Goal: Information Seeking & Learning: Learn about a topic

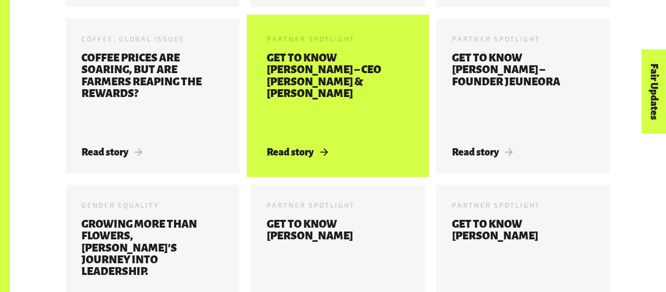
scroll to position [787, 0]
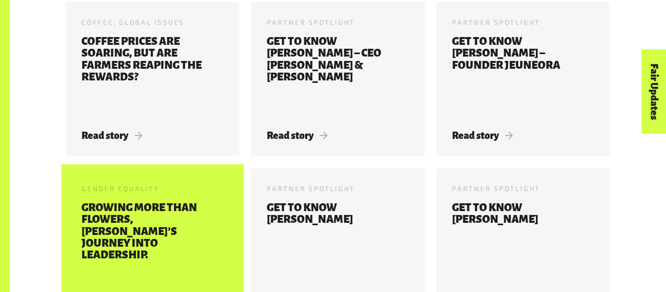
click at [91, 229] on h3 "Growing more than flowers, [PERSON_NAME]’s journey into leadership." at bounding box center [152, 243] width 142 height 83
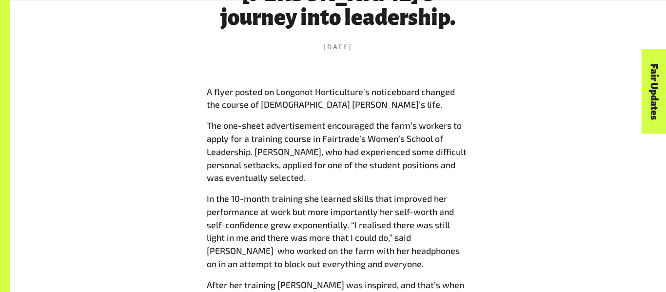
scroll to position [467, 0]
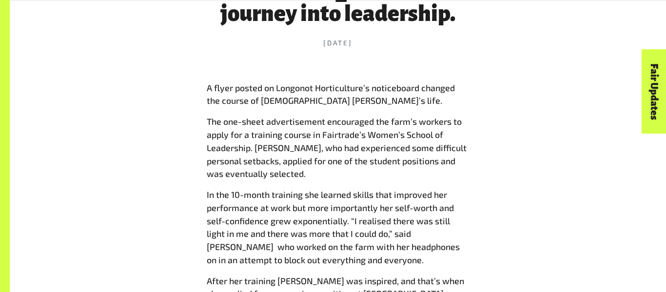
click at [394, 197] on span "In the 10-month training she learned skills that improved her performance at wo…" at bounding box center [333, 227] width 253 height 76
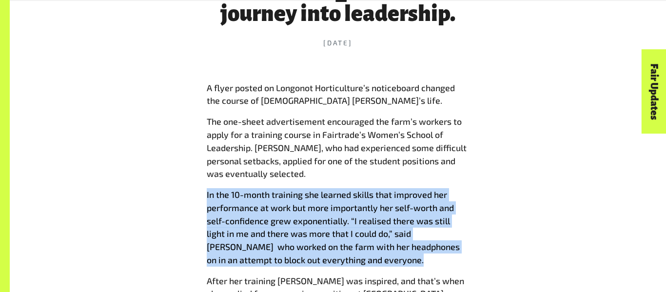
click at [394, 197] on span "In the 10-month training she learned skills that improved her performance at wo…" at bounding box center [333, 227] width 253 height 76
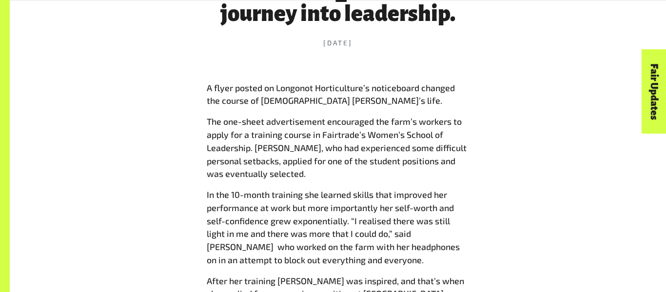
click at [394, 197] on span "In the 10-month training she learned skills that improved her performance at wo…" at bounding box center [333, 227] width 253 height 76
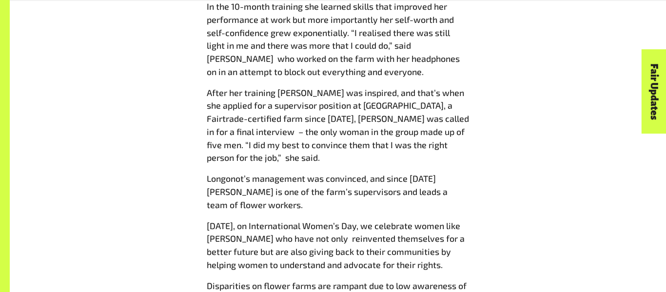
scroll to position [656, 0]
click at [306, 219] on span "Today, on International Women’s Day, we celebrate women like Fridah who have no…" at bounding box center [336, 244] width 258 height 50
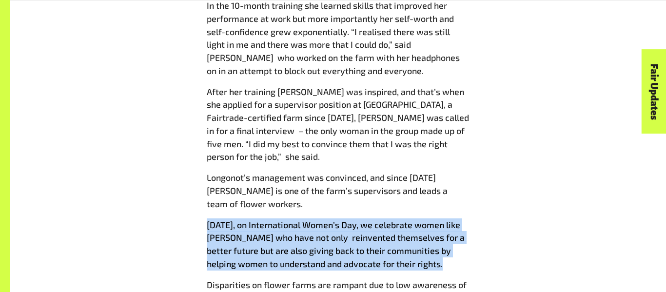
click at [306, 219] on span "Today, on International Women’s Day, we celebrate women like Fridah who have no…" at bounding box center [336, 244] width 258 height 50
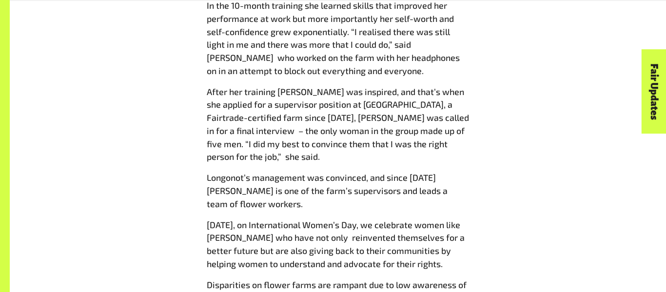
click at [306, 219] on span "Today, on International Women’s Day, we celebrate women like Fridah who have no…" at bounding box center [336, 244] width 258 height 50
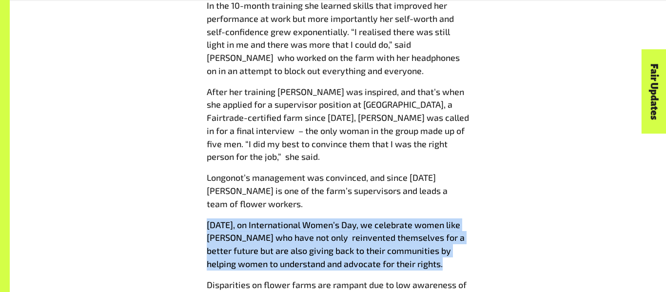
click at [306, 219] on span "Today, on International Women’s Day, we celebrate women like Fridah who have no…" at bounding box center [336, 244] width 258 height 50
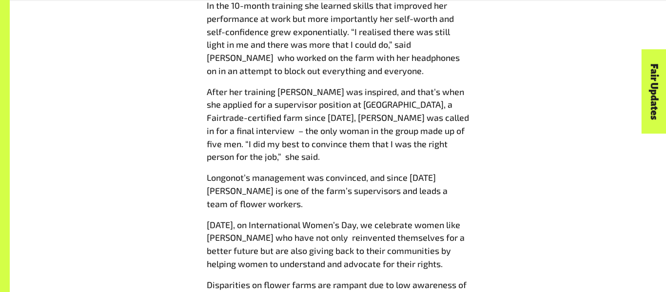
click at [306, 219] on span "Today, on International Women’s Day, we celebrate women like Fridah who have no…" at bounding box center [336, 244] width 258 height 50
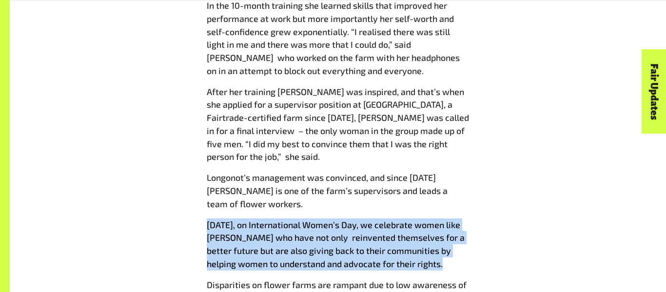
click at [306, 219] on span "Today, on International Women’s Day, we celebrate women like Fridah who have no…" at bounding box center [336, 244] width 258 height 50
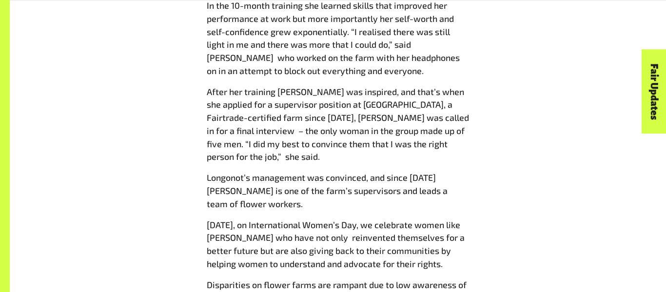
click at [306, 219] on span "Today, on International Women’s Day, we celebrate women like Fridah who have no…" at bounding box center [336, 244] width 258 height 50
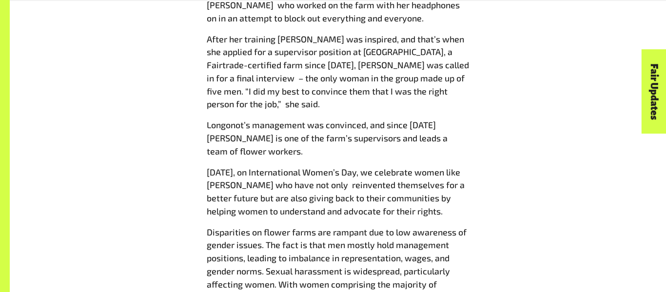
scroll to position [711, 0]
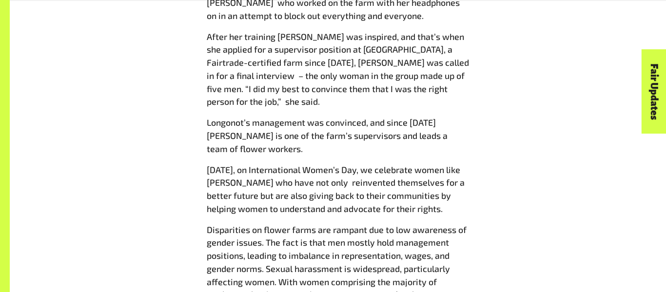
click at [313, 223] on p "Disparities on flower farms are rampant due to low awareness of gender issues. …" at bounding box center [338, 275] width 262 height 104
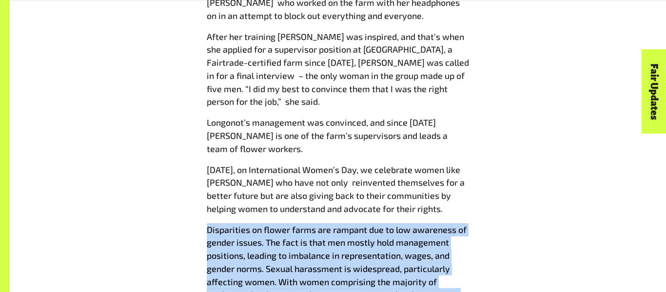
click at [313, 223] on p "Disparities on flower farms are rampant due to low awareness of gender issues. …" at bounding box center [338, 275] width 262 height 104
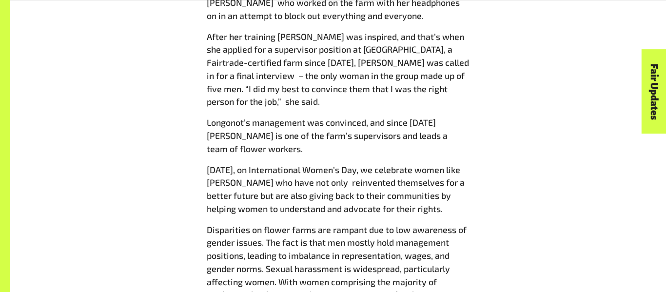
click at [313, 223] on p "Disparities on flower farms are rampant due to low awareness of gender issues. …" at bounding box center [338, 275] width 262 height 104
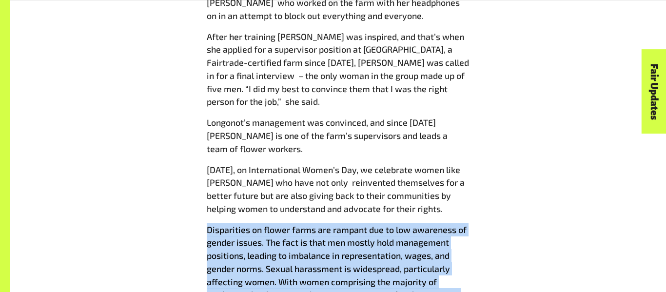
click at [313, 223] on p "Disparities on flower farms are rampant due to low awareness of gender issues. …" at bounding box center [338, 275] width 262 height 104
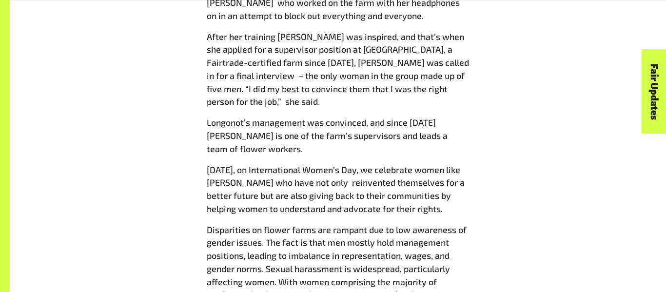
click at [313, 223] on p "Disparities on flower farms are rampant due to low awareness of gender issues. …" at bounding box center [338, 275] width 262 height 104
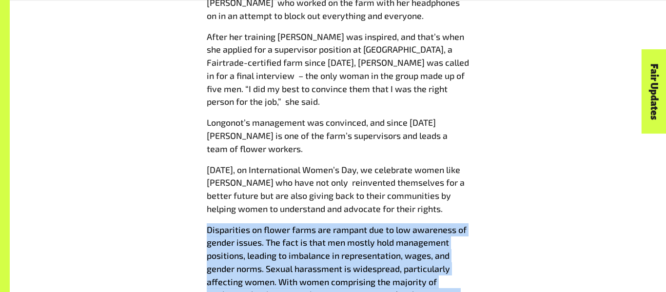
click at [313, 223] on p "Disparities on flower farms are rampant due to low awareness of gender issues. …" at bounding box center [338, 275] width 262 height 104
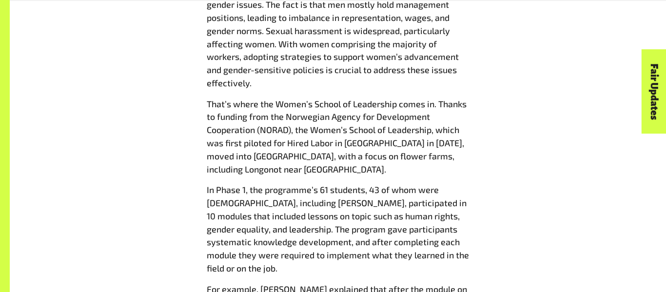
scroll to position [950, 0]
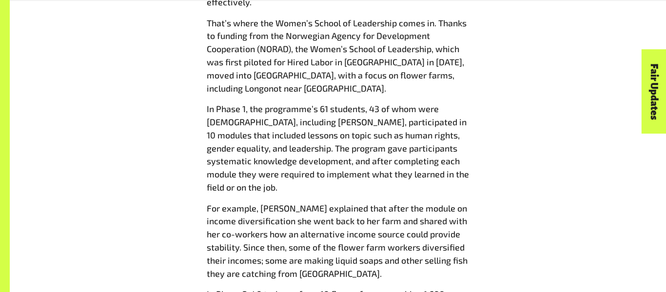
scroll to position [1030, 0]
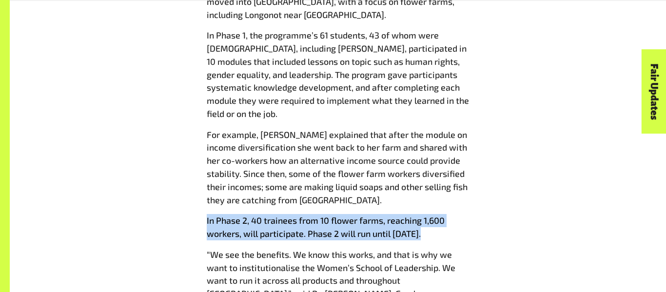
scroll to position [1106, 0]
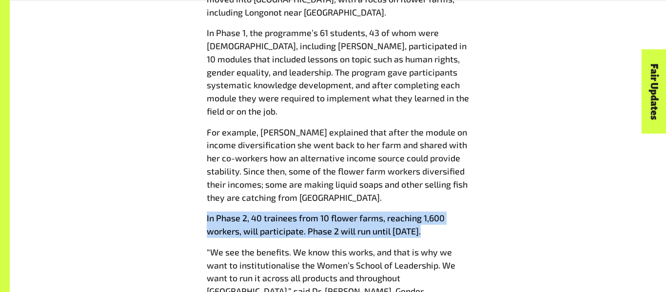
click at [248, 247] on span "“We see the benefits. We know this works, and that is why we want to institutio…" at bounding box center [331, 278] width 249 height 63
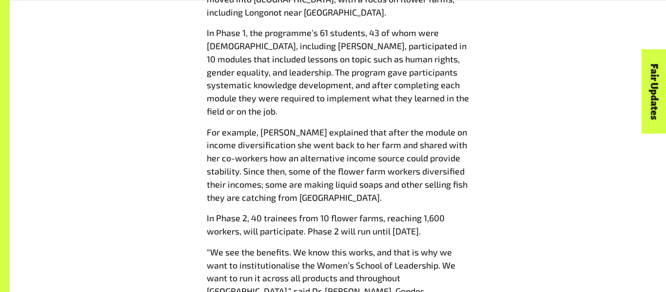
click at [248, 247] on span "“We see the benefits. We know this works, and that is why we want to institutio…" at bounding box center [331, 278] width 249 height 63
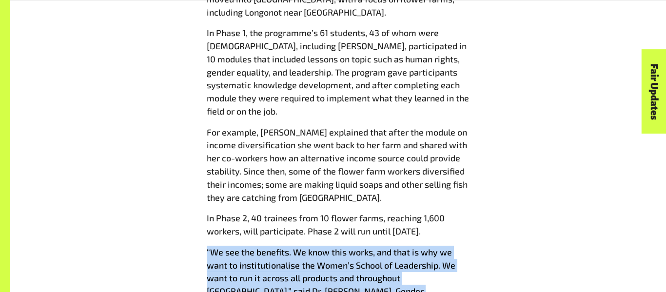
click at [248, 247] on span "“We see the benefits. We know this works, and that is why we want to institutio…" at bounding box center [331, 278] width 249 height 63
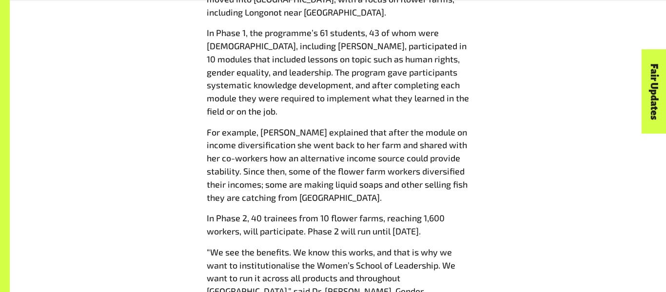
click at [248, 247] on span "“We see the benefits. We know this works, and that is why we want to institutio…" at bounding box center [331, 278] width 249 height 63
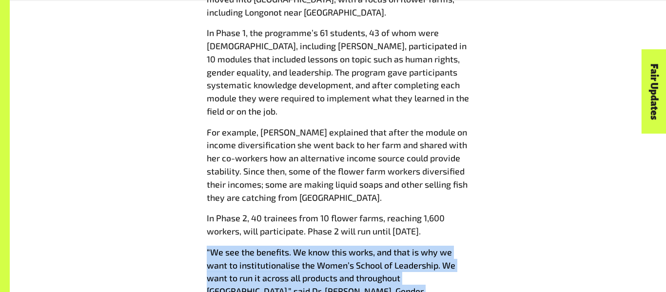
click at [248, 247] on span "“We see the benefits. We know this works, and that is why we want to institutio…" at bounding box center [331, 278] width 249 height 63
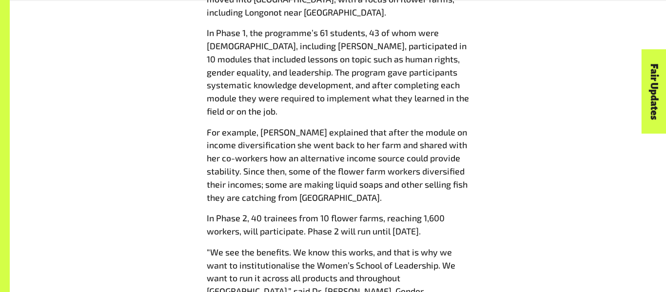
click at [248, 247] on span "“We see the benefits. We know this works, and that is why we want to institutio…" at bounding box center [331, 278] width 249 height 63
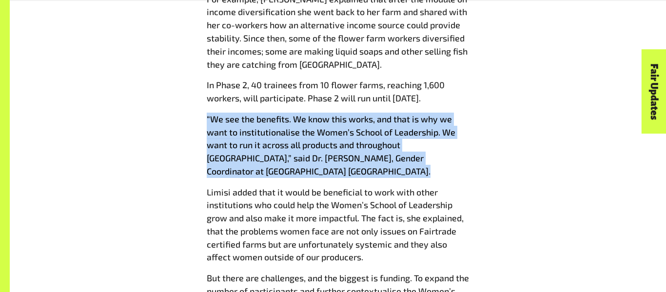
scroll to position [1239, 0]
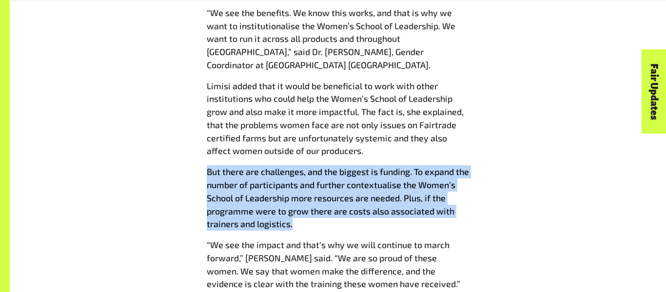
scroll to position [1348, 0]
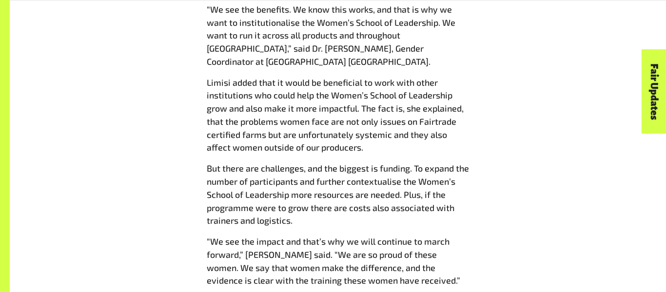
click at [343, 236] on span "“We see the impact and that’s why we will continue to march forward,” Limisi sa…" at bounding box center [333, 261] width 253 height 50
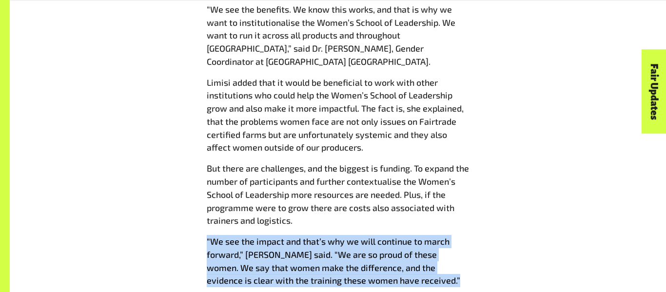
click at [343, 236] on span "“We see the impact and that’s why we will continue to march forward,” Limisi sa…" at bounding box center [333, 261] width 253 height 50
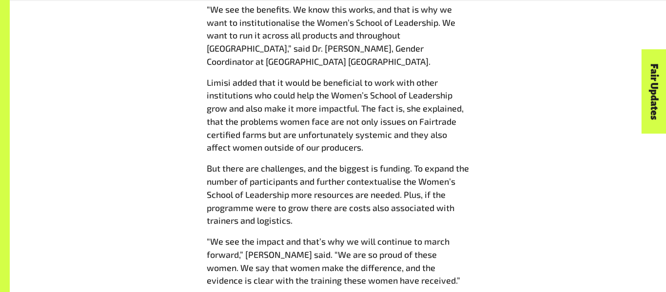
click at [343, 236] on span "“We see the impact and that’s why we will continue to march forward,” Limisi sa…" at bounding box center [333, 261] width 253 height 50
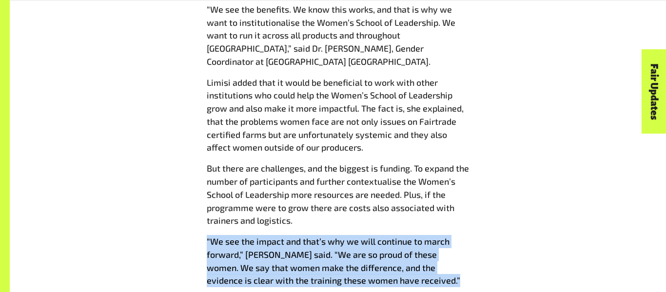
click at [343, 236] on span "“We see the impact and that’s why we will continue to march forward,” Limisi sa…" at bounding box center [333, 261] width 253 height 50
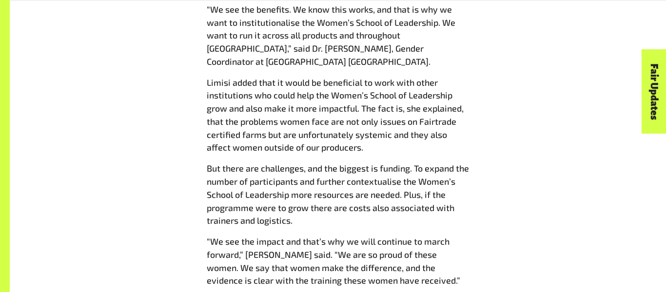
click at [343, 236] on span "“We see the impact and that’s why we will continue to march forward,” Limisi sa…" at bounding box center [333, 261] width 253 height 50
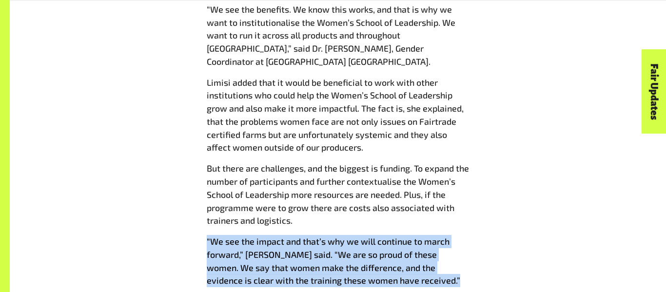
click at [343, 236] on span "“We see the impact and that’s why we will continue to march forward,” Limisi sa…" at bounding box center [333, 261] width 253 height 50
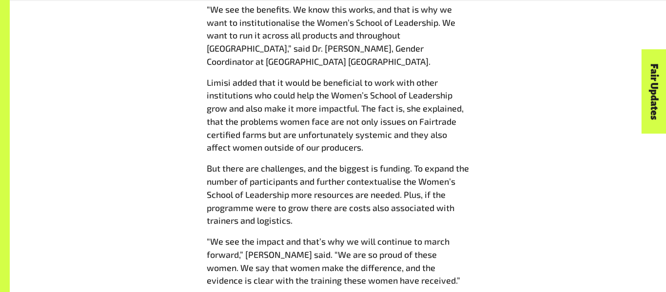
click at [343, 236] on span "“We see the impact and that’s why we will continue to march forward,” Limisi sa…" at bounding box center [333, 261] width 253 height 50
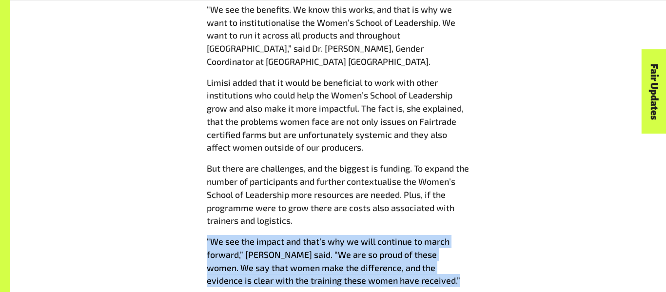
click at [343, 236] on span "“We see the impact and that’s why we will continue to march forward,” Limisi sa…" at bounding box center [333, 261] width 253 height 50
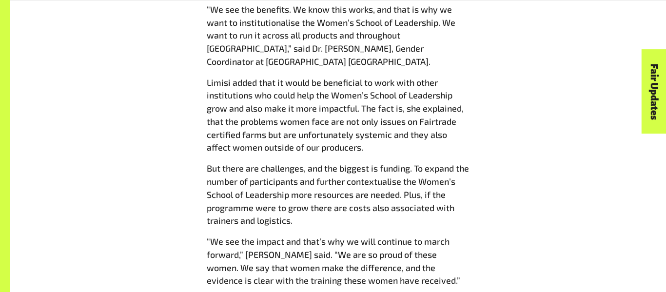
click at [343, 236] on span "“We see the impact and that’s why we will continue to march forward,” Limisi sa…" at bounding box center [333, 261] width 253 height 50
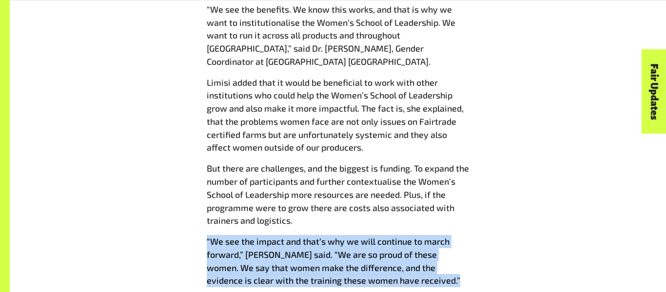
click at [343, 236] on span "“We see the impact and that’s why we will continue to march forward,” Limisi sa…" at bounding box center [333, 261] width 253 height 50
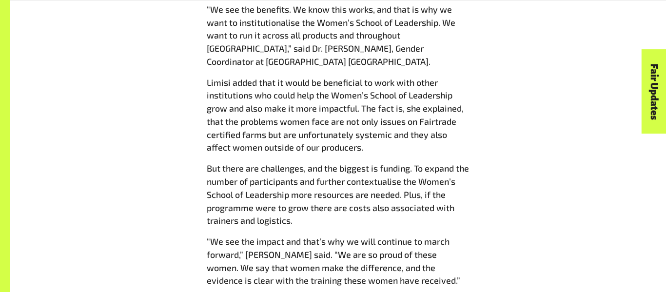
click at [343, 236] on span "“We see the impact and that’s why we will continue to march forward,” Limisi sa…" at bounding box center [333, 261] width 253 height 50
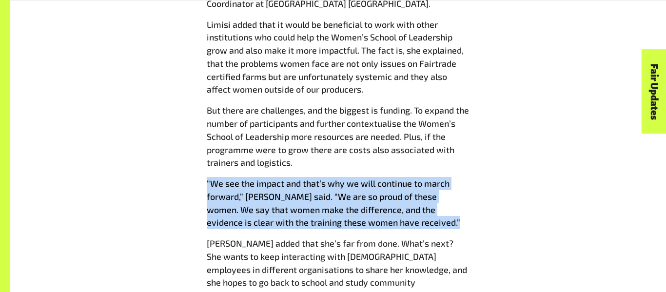
scroll to position [1407, 0]
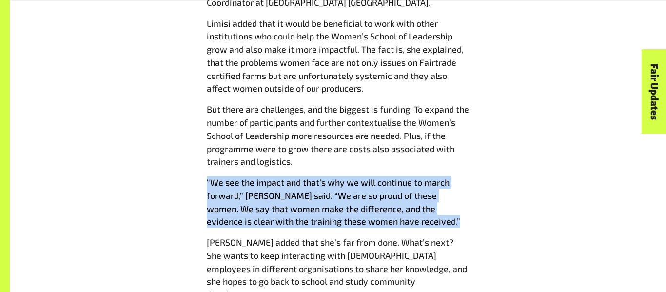
click at [239, 236] on p "Fridah added that she’s far from done. What’s next? She wants to keep interacti…" at bounding box center [338, 268] width 262 height 65
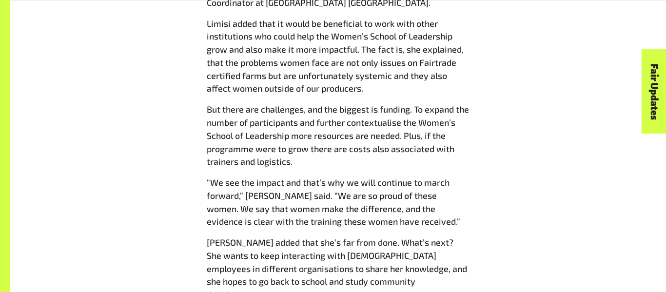
click at [239, 236] on p "Fridah added that she’s far from done. What’s next? She wants to keep interacti…" at bounding box center [338, 268] width 262 height 65
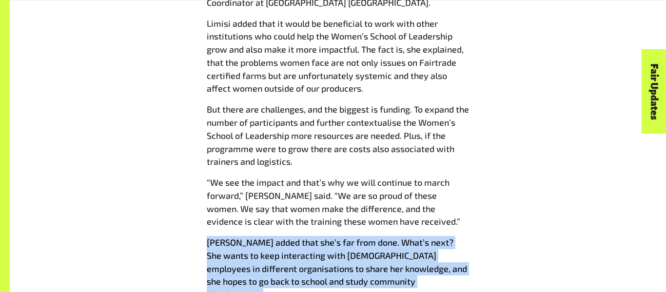
click at [239, 236] on p "Fridah added that she’s far from done. What’s next? She wants to keep interacti…" at bounding box center [338, 268] width 262 height 65
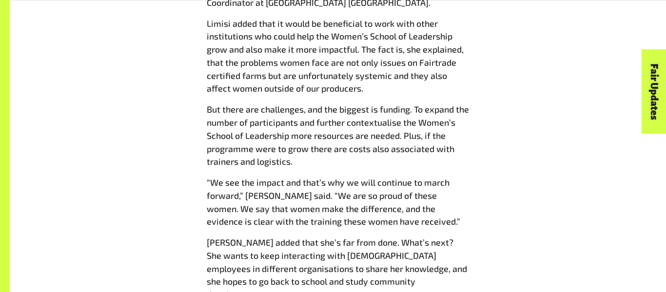
click at [239, 236] on p "Fridah added that she’s far from done. What’s next? She wants to keep interacti…" at bounding box center [338, 268] width 262 height 65
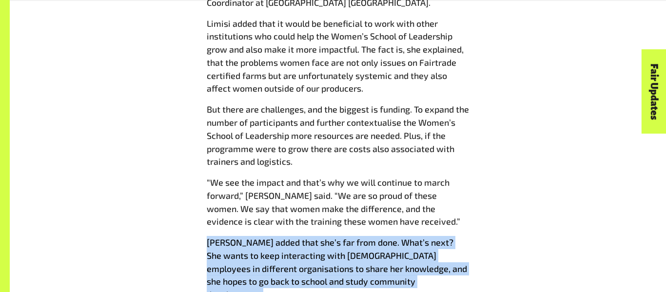
click at [239, 236] on p "Fridah added that she’s far from done. What’s next? She wants to keep interacti…" at bounding box center [338, 268] width 262 height 65
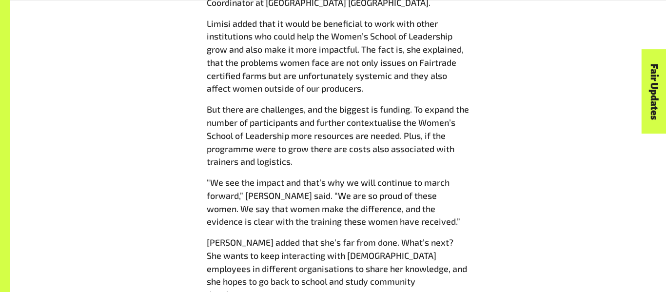
click at [239, 236] on p "Fridah added that she’s far from done. What’s next? She wants to keep interacti…" at bounding box center [338, 268] width 262 height 65
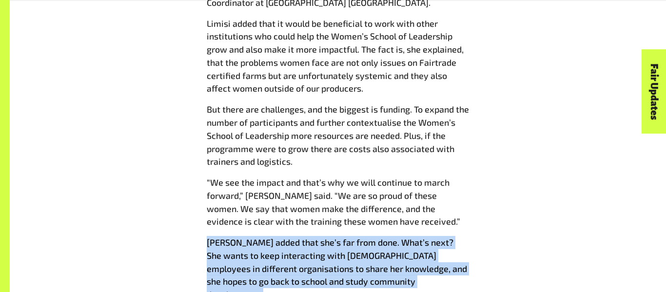
click at [239, 236] on p "Fridah added that she’s far from done. What’s next? She wants to keep interacti…" at bounding box center [338, 268] width 262 height 65
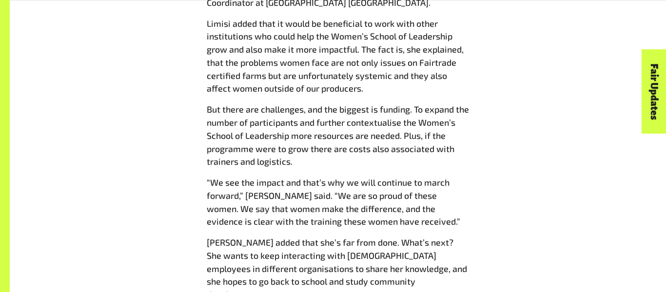
click at [239, 236] on p "Fridah added that she’s far from done. What’s next? She wants to keep interacti…" at bounding box center [338, 268] width 262 height 65
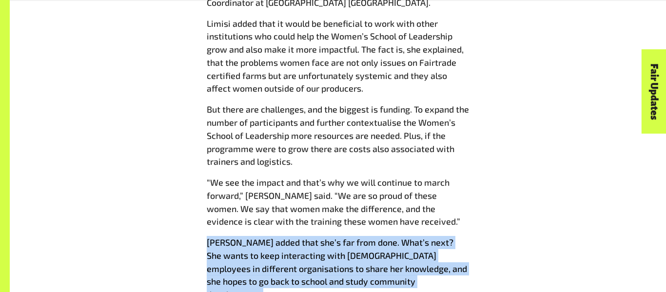
click at [239, 236] on p "Fridah added that she’s far from done. What’s next? She wants to keep interacti…" at bounding box center [338, 268] width 262 height 65
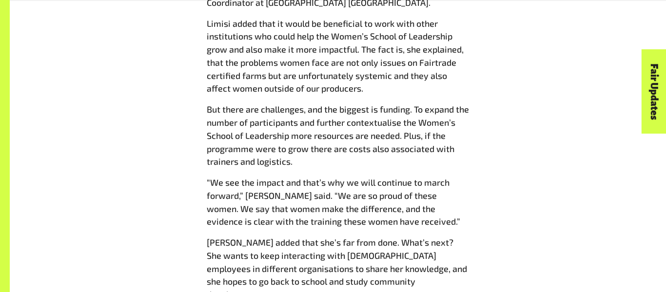
click at [239, 236] on p "Fridah added that she’s far from done. What’s next? She wants to keep interacti…" at bounding box center [338, 268] width 262 height 65
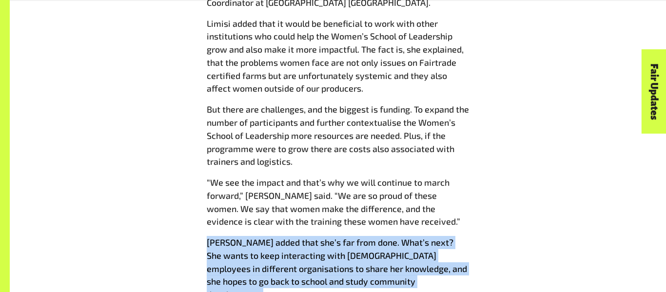
click at [239, 236] on p "Fridah added that she’s far from done. What’s next? She wants to keep interacti…" at bounding box center [338, 268] width 262 height 65
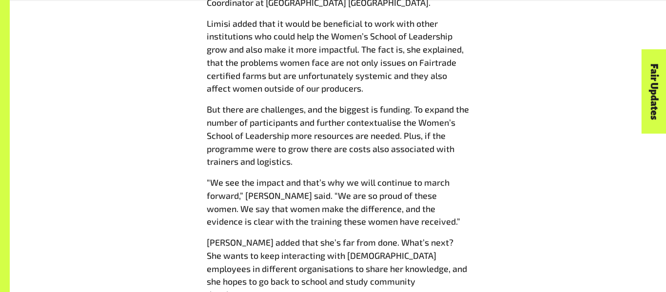
click at [239, 236] on p "Fridah added that she’s far from done. What’s next? She wants to keep interacti…" at bounding box center [338, 268] width 262 height 65
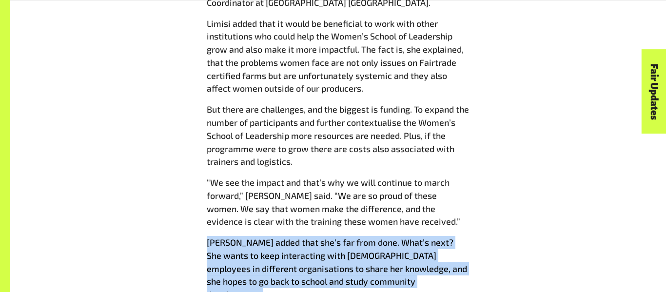
click at [239, 236] on p "Fridah added that she’s far from done. What’s next? She wants to keep interacti…" at bounding box center [338, 268] width 262 height 65
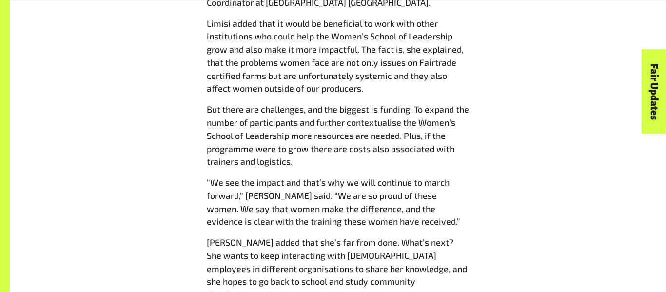
click at [239, 236] on p "Fridah added that she’s far from done. What’s next? She wants to keep interacti…" at bounding box center [338, 268] width 262 height 65
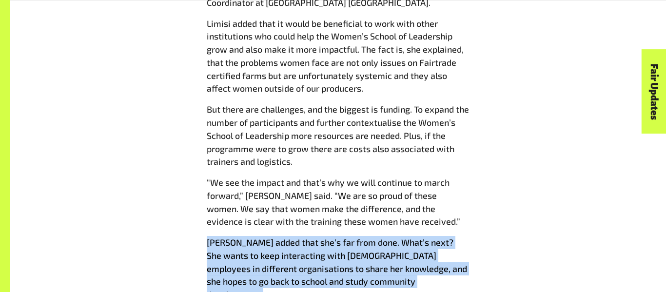
click at [239, 236] on p "Fridah added that she’s far from done. What’s next? She wants to keep interacti…" at bounding box center [338, 268] width 262 height 65
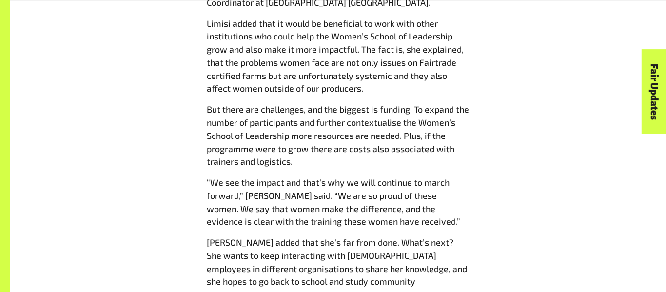
click at [239, 236] on p "Fridah added that she’s far from done. What’s next? She wants to keep interacti…" at bounding box center [338, 268] width 262 height 65
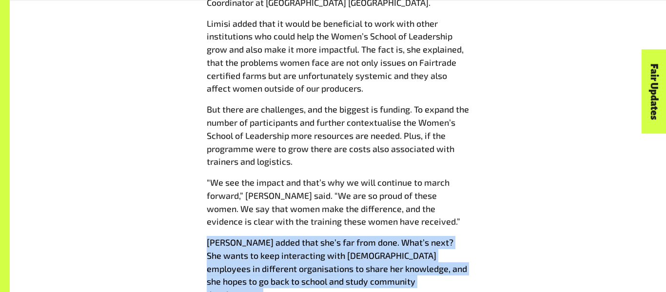
click at [239, 236] on p "Fridah added that she’s far from done. What’s next? She wants to keep interacti…" at bounding box center [338, 268] width 262 height 65
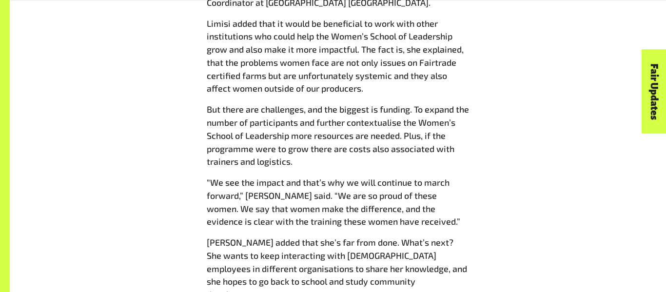
click at [239, 236] on p "Fridah added that she’s far from done. What’s next? She wants to keep interacti…" at bounding box center [338, 268] width 262 height 65
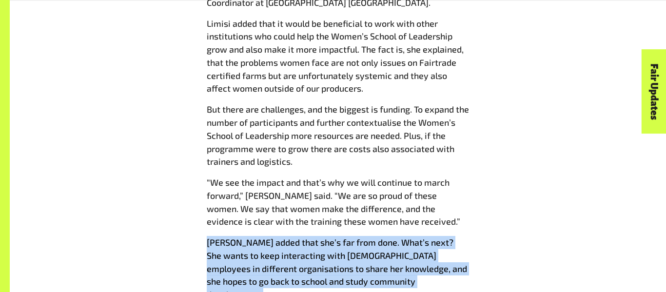
click at [239, 236] on p "Fridah added that she’s far from done. What’s next? She wants to keep interacti…" at bounding box center [338, 268] width 262 height 65
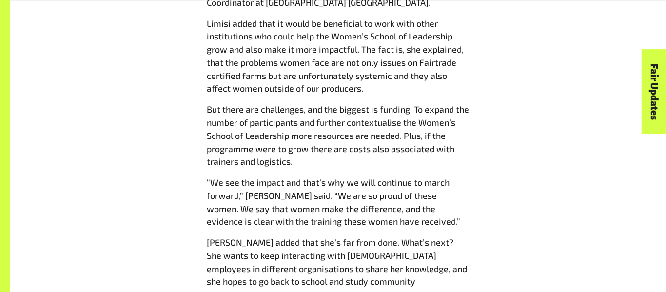
click at [239, 236] on p "Fridah added that she’s far from done. What’s next? She wants to keep interacti…" at bounding box center [338, 268] width 262 height 65
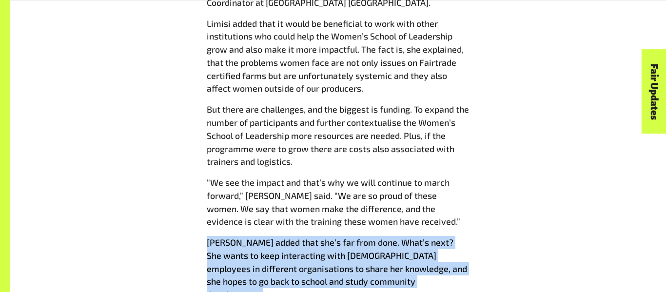
click at [239, 236] on p "Fridah added that she’s far from done. What’s next? She wants to keep interacti…" at bounding box center [338, 268] width 262 height 65
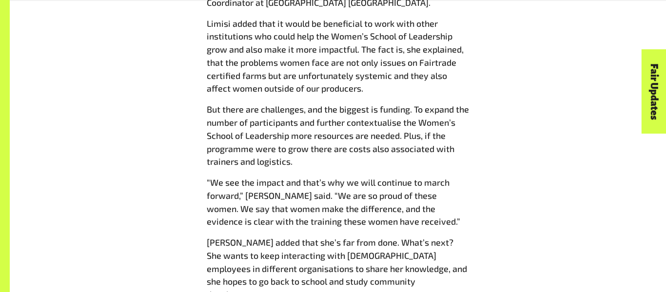
click at [239, 236] on p "Fridah added that she’s far from done. What’s next? She wants to keep interacti…" at bounding box center [338, 268] width 262 height 65
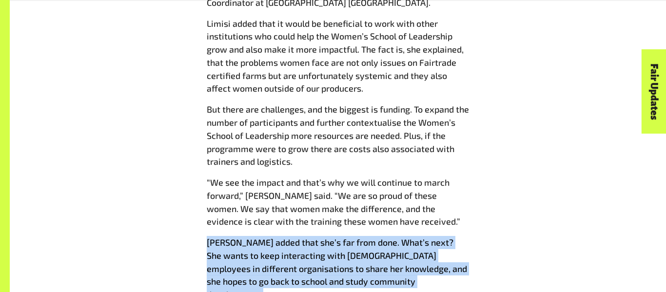
click at [239, 236] on p "Fridah added that she’s far from done. What’s next? She wants to keep interacti…" at bounding box center [338, 268] width 262 height 65
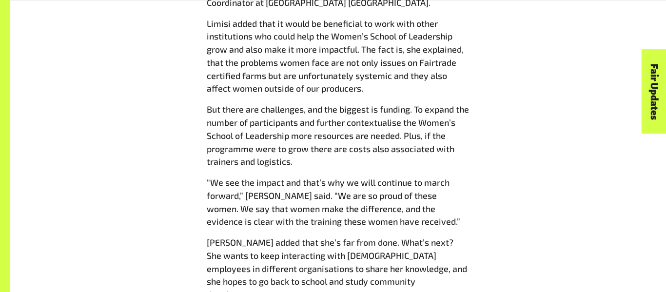
click at [239, 236] on p "Fridah added that she’s far from done. What’s next? She wants to keep interacti…" at bounding box center [338, 268] width 262 height 65
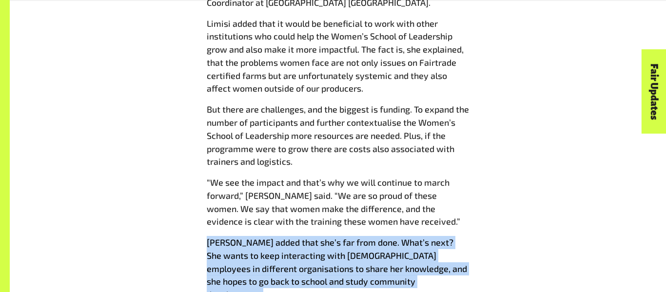
click at [239, 236] on p "Fridah added that she’s far from done. What’s next? She wants to keep interacti…" at bounding box center [338, 268] width 262 height 65
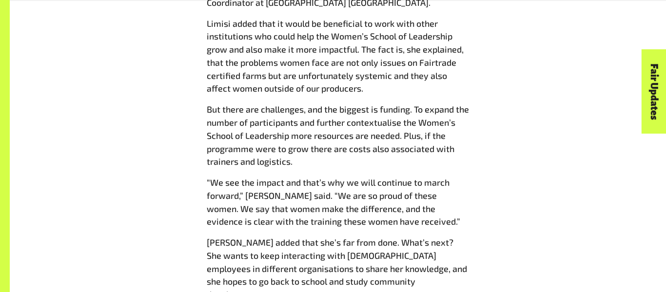
click at [239, 236] on p "Fridah added that she’s far from done. What’s next? She wants to keep interacti…" at bounding box center [338, 268] width 262 height 65
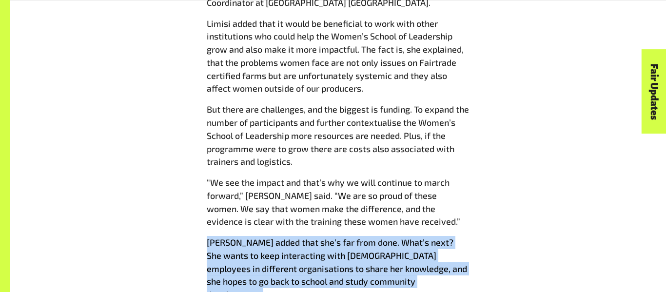
click at [239, 236] on p "Fridah added that she’s far from done. What’s next? She wants to keep interacti…" at bounding box center [338, 268] width 262 height 65
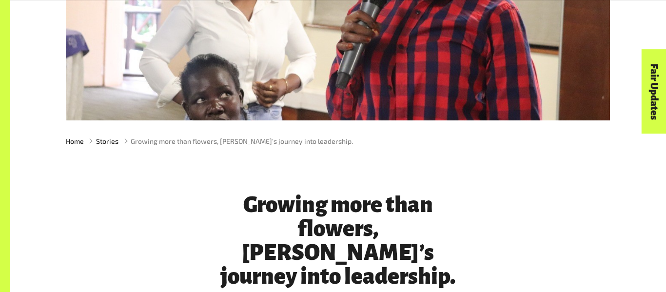
scroll to position [206, 0]
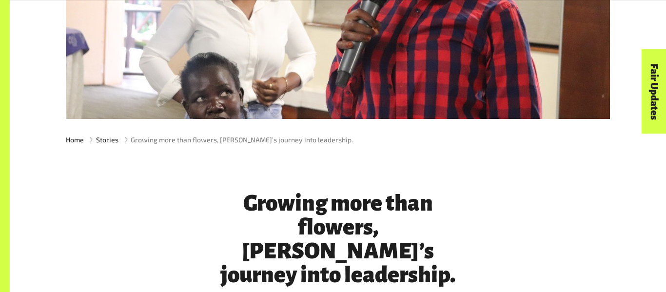
click at [273, 198] on h1 "Growing more than flowers, [PERSON_NAME]’s journey into leadership." at bounding box center [338, 240] width 266 height 96
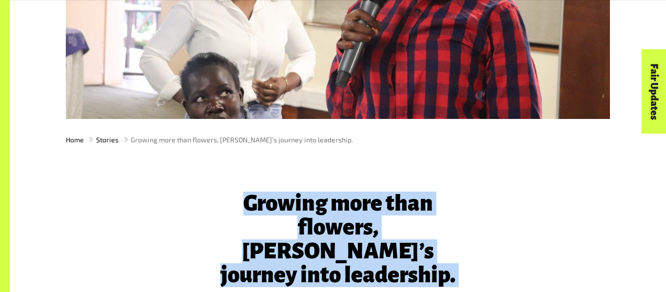
click at [273, 198] on h1 "Growing more than flowers, [PERSON_NAME]’s journey into leadership." at bounding box center [338, 240] width 266 height 96
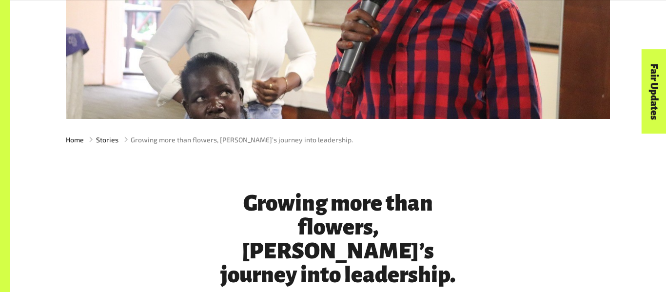
click at [273, 198] on h1 "Growing more than flowers, [PERSON_NAME]’s journey into leadership." at bounding box center [338, 240] width 266 height 96
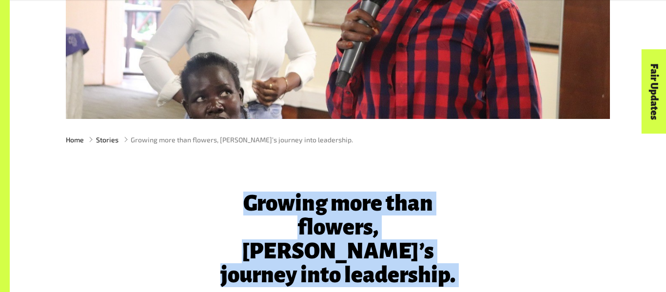
click at [273, 198] on h1 "Growing more than flowers, [PERSON_NAME]’s journey into leadership." at bounding box center [338, 240] width 266 height 96
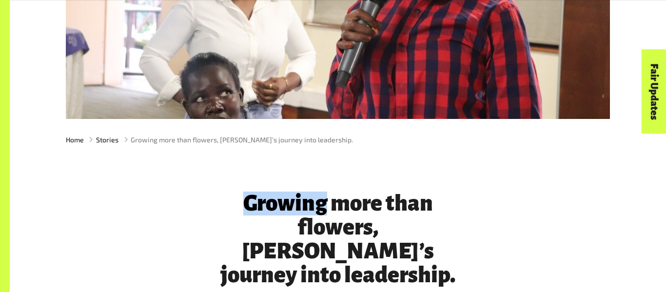
click at [273, 198] on h1 "Growing more than flowers, [PERSON_NAME]’s journey into leadership." at bounding box center [338, 240] width 266 height 96
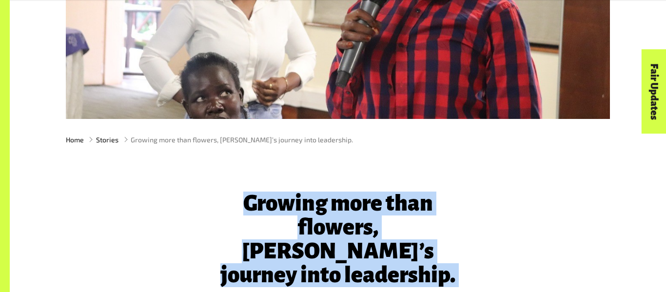
click at [273, 198] on h1 "Growing more than flowers, [PERSON_NAME]’s journey into leadership." at bounding box center [338, 240] width 266 height 96
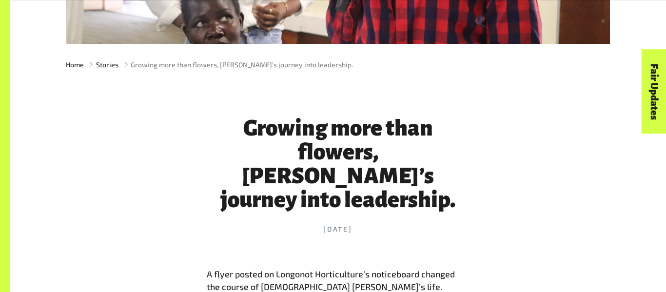
scroll to position [285, 0]
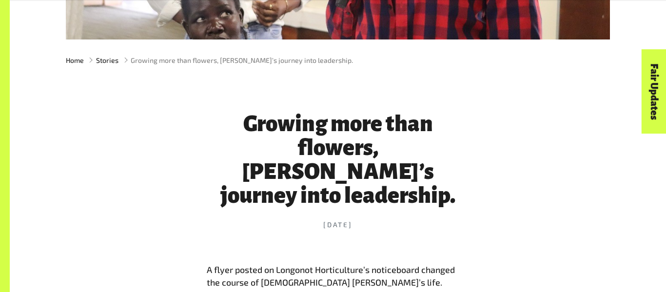
click at [322, 220] on time "[DATE]" at bounding box center [338, 225] width 266 height 10
click at [327, 220] on time "[DATE]" at bounding box center [338, 225] width 266 height 10
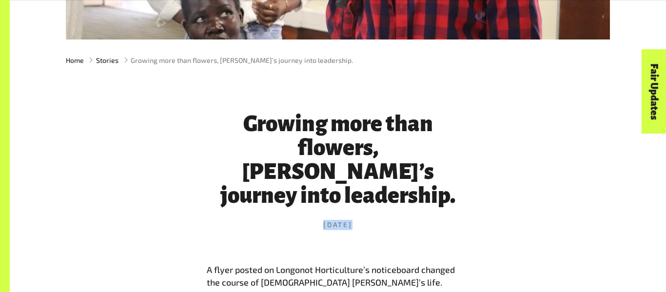
click at [327, 220] on time "[DATE]" at bounding box center [338, 225] width 266 height 10
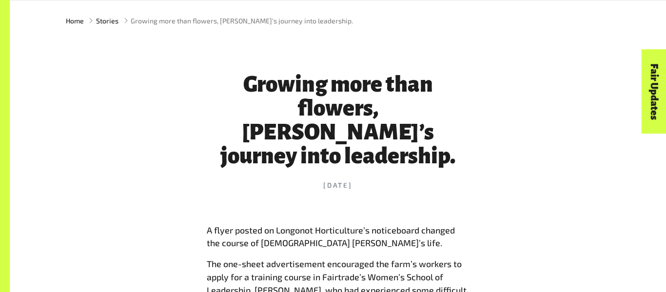
scroll to position [326, 0]
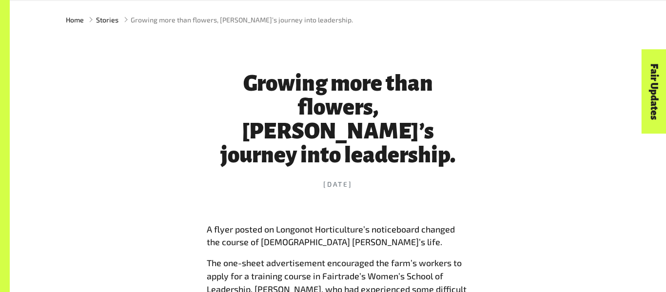
click at [208, 224] on span "A flyer posted on Longonot Horticulture’s noticeboard changed the course of 27-…" at bounding box center [331, 236] width 248 height 24
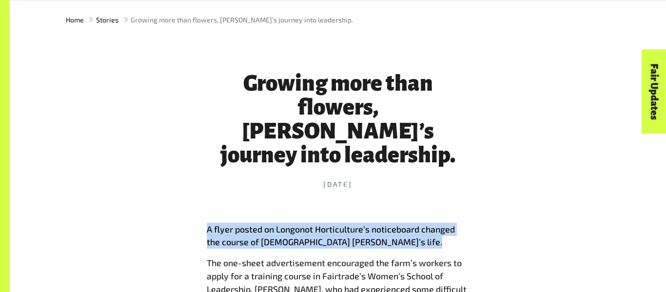
click at [208, 224] on span "A flyer posted on Longonot Horticulture’s noticeboard changed the course of 27-…" at bounding box center [331, 236] width 248 height 24
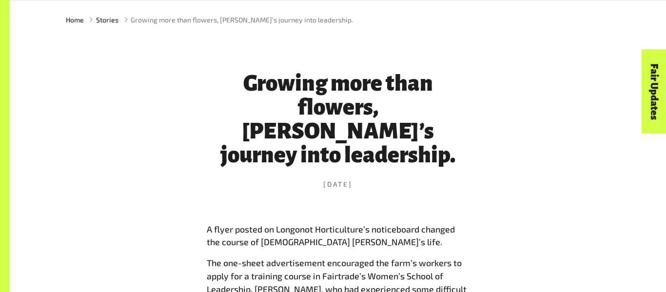
click at [208, 224] on span "A flyer posted on Longonot Horticulture’s noticeboard changed the course of 27-…" at bounding box center [331, 236] width 248 height 24
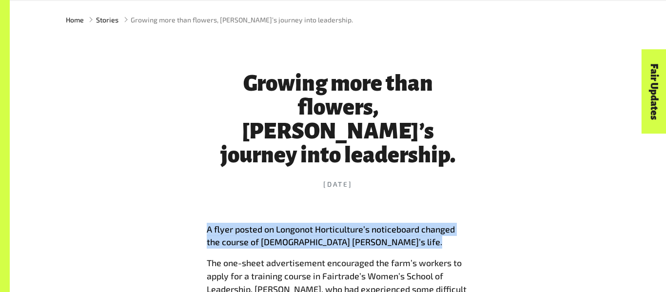
click at [208, 224] on span "A flyer posted on Longonot Horticulture’s noticeboard changed the course of 27-…" at bounding box center [331, 236] width 248 height 24
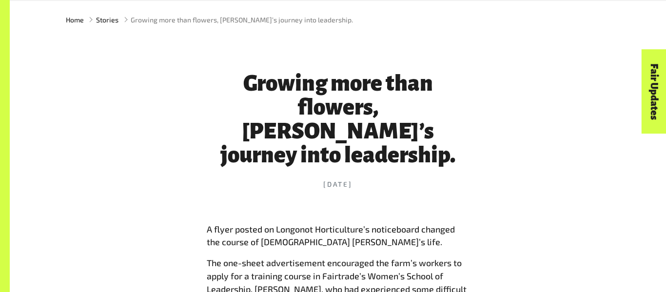
click at [208, 224] on span "A flyer posted on Longonot Horticulture’s noticeboard changed the course of 27-…" at bounding box center [331, 236] width 248 height 24
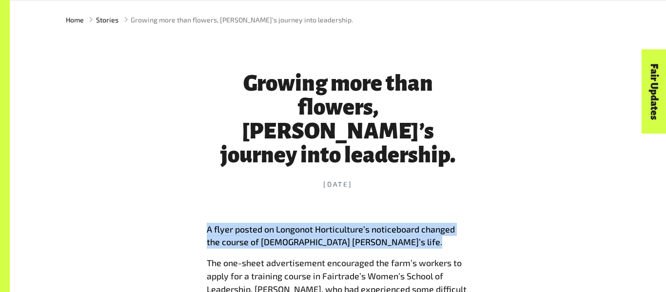
click at [208, 224] on span "A flyer posted on Longonot Horticulture’s noticeboard changed the course of 27-…" at bounding box center [331, 236] width 248 height 24
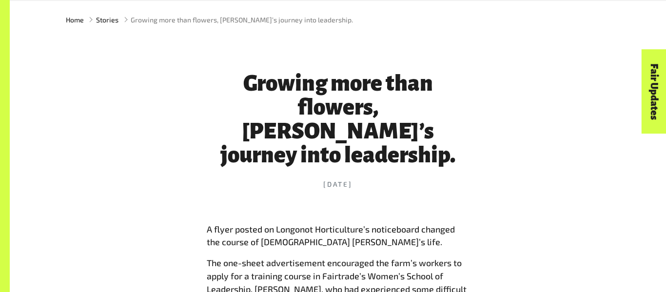
click at [208, 224] on span "A flyer posted on Longonot Horticulture’s noticeboard changed the course of 27-…" at bounding box center [331, 236] width 248 height 24
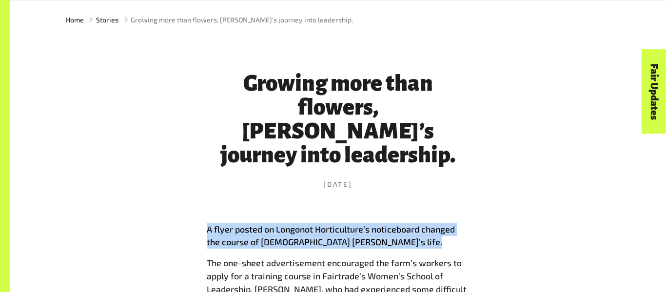
click at [208, 224] on span "A flyer posted on Longonot Horticulture’s noticeboard changed the course of 27-…" at bounding box center [331, 236] width 248 height 24
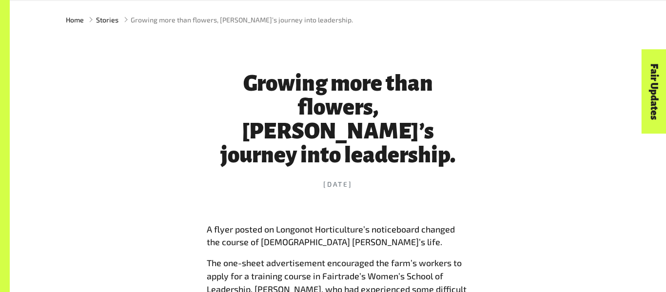
click at [208, 224] on span "A flyer posted on Longonot Horticulture’s noticeboard changed the course of 27-…" at bounding box center [331, 236] width 248 height 24
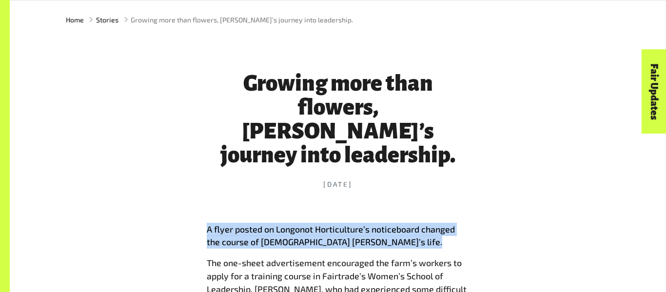
click at [208, 224] on span "A flyer posted on Longonot Horticulture’s noticeboard changed the course of 27-…" at bounding box center [331, 236] width 248 height 24
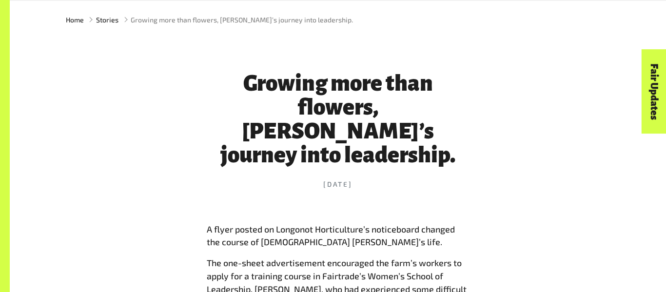
click at [208, 224] on span "A flyer posted on Longonot Horticulture’s noticeboard changed the course of 27-…" at bounding box center [331, 236] width 248 height 24
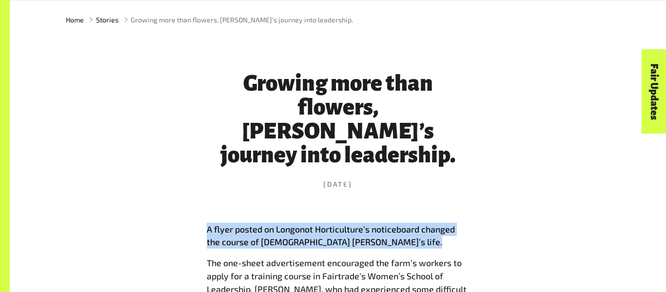
click at [208, 224] on span "A flyer posted on Longonot Horticulture’s noticeboard changed the course of 27-…" at bounding box center [331, 236] width 248 height 24
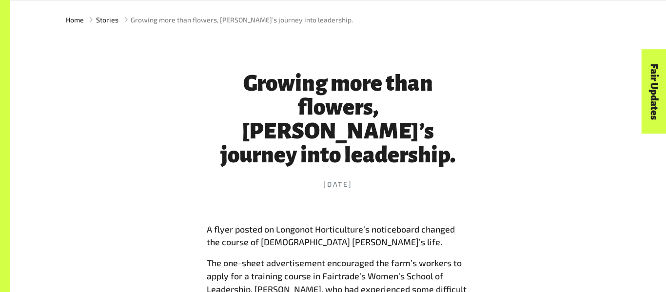
click at [208, 224] on span "A flyer posted on Longonot Horticulture’s noticeboard changed the course of 27-…" at bounding box center [331, 236] width 248 height 24
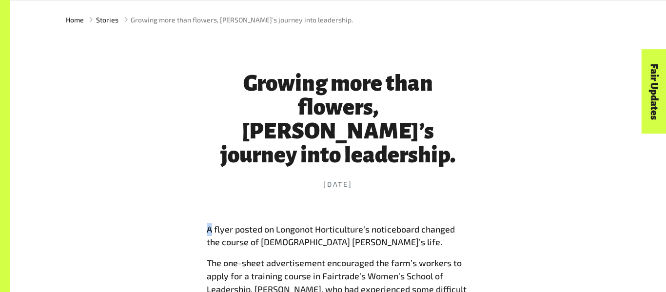
click at [208, 224] on span "A flyer posted on Longonot Horticulture’s noticeboard changed the course of 27-…" at bounding box center [331, 236] width 248 height 24
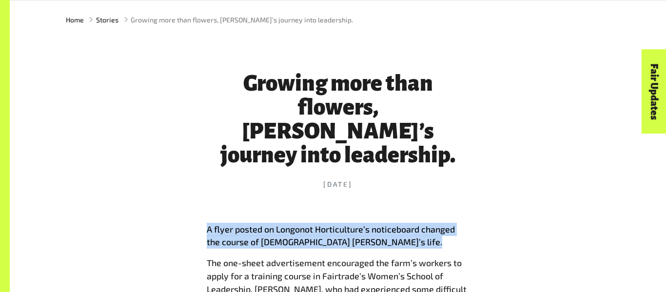
click at [208, 224] on span "A flyer posted on Longonot Horticulture’s noticeboard changed the course of 27-…" at bounding box center [331, 236] width 248 height 24
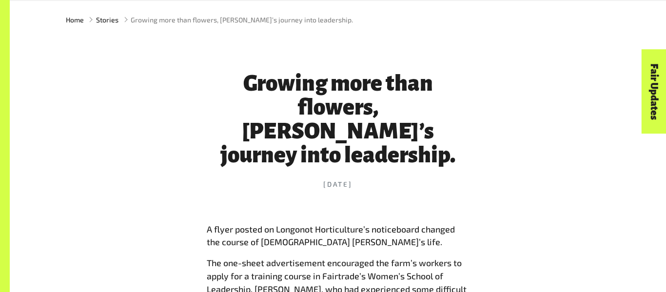
click at [208, 224] on span "A flyer posted on Longonot Horticulture’s noticeboard changed the course of 27-…" at bounding box center [331, 236] width 248 height 24
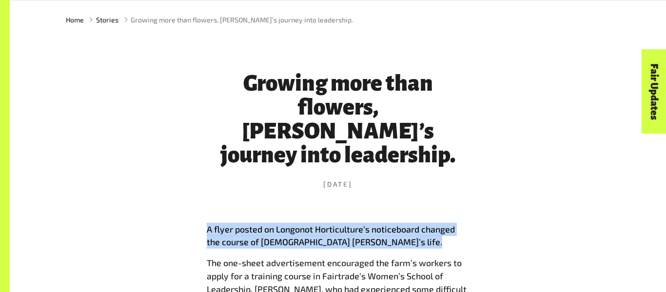
click at [208, 224] on span "A flyer posted on Longonot Horticulture’s noticeboard changed the course of 27-…" at bounding box center [331, 236] width 248 height 24
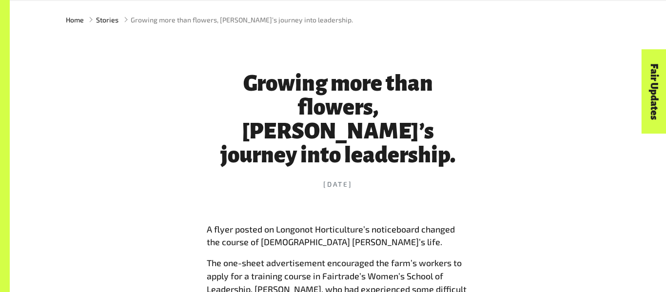
click at [208, 224] on span "A flyer posted on Longonot Horticulture’s noticeboard changed the course of 27-…" at bounding box center [331, 236] width 248 height 24
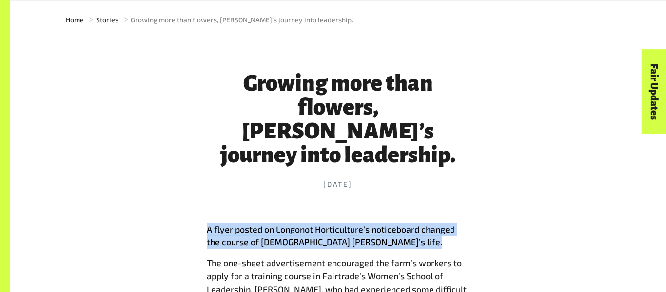
click at [208, 224] on span "A flyer posted on Longonot Horticulture’s noticeboard changed the course of 27-…" at bounding box center [331, 236] width 248 height 24
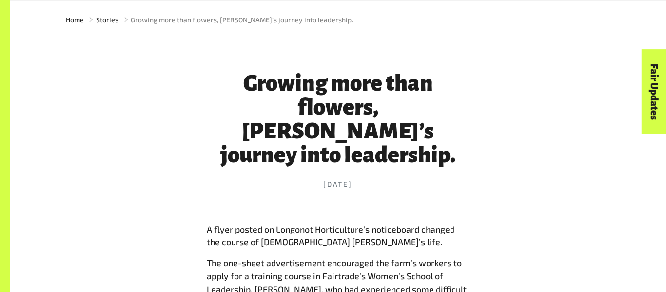
click at [208, 224] on span "A flyer posted on Longonot Horticulture’s noticeboard changed the course of 27-…" at bounding box center [331, 236] width 248 height 24
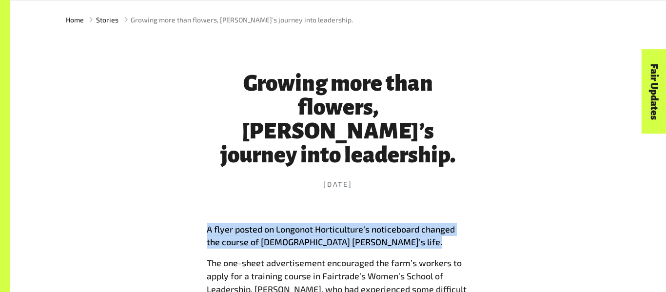
click at [208, 224] on span "A flyer posted on Longonot Horticulture’s noticeboard changed the course of 27-…" at bounding box center [331, 236] width 248 height 24
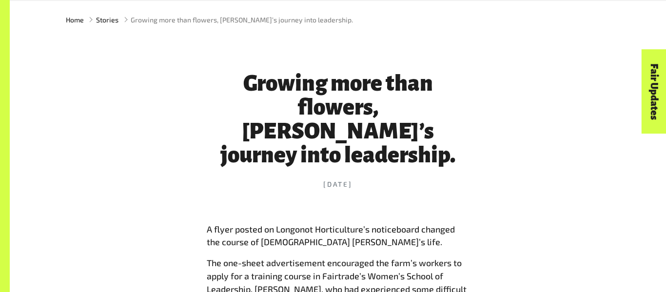
click at [208, 224] on span "A flyer posted on Longonot Horticulture’s noticeboard changed the course of 27-…" at bounding box center [331, 236] width 248 height 24
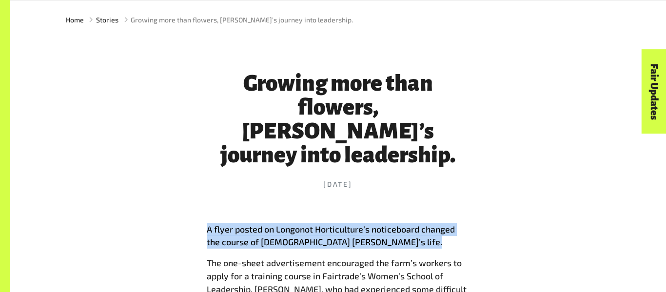
click at [208, 224] on span "A flyer posted on Longonot Horticulture’s noticeboard changed the course of 27-…" at bounding box center [331, 236] width 248 height 24
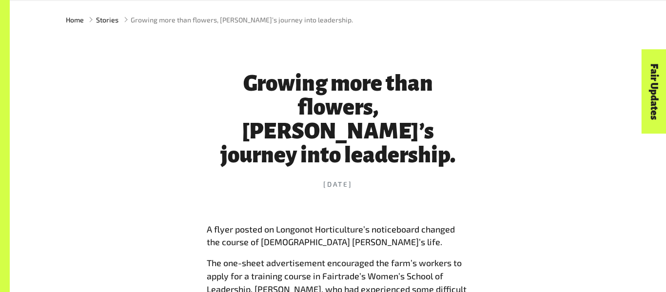
click at [208, 224] on span "A flyer posted on Longonot Horticulture’s noticeboard changed the course of 27-…" at bounding box center [331, 236] width 248 height 24
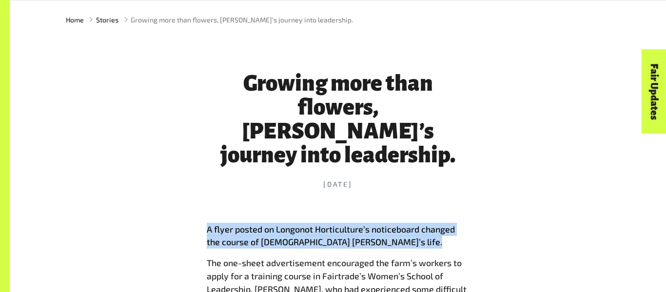
click at [208, 224] on span "A flyer posted on Longonot Horticulture’s noticeboard changed the course of 27-…" at bounding box center [331, 236] width 248 height 24
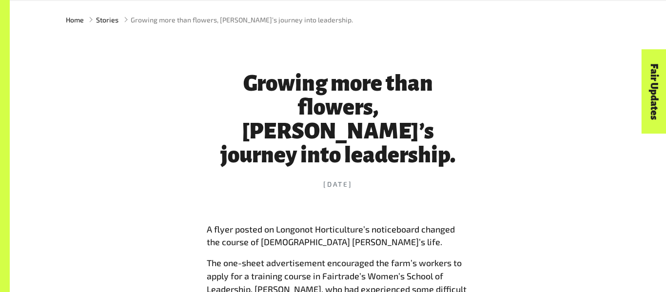
click at [208, 224] on span "A flyer posted on Longonot Horticulture’s noticeboard changed the course of 27-…" at bounding box center [331, 236] width 248 height 24
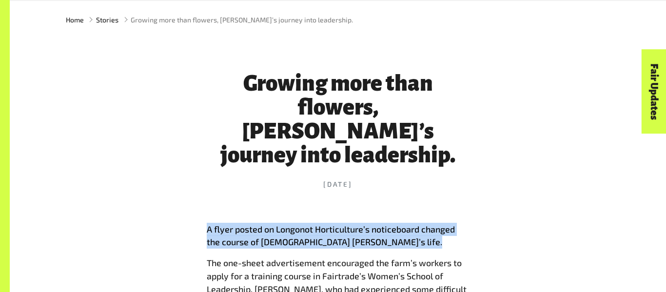
click at [208, 224] on span "A flyer posted on Longonot Horticulture’s noticeboard changed the course of 27-…" at bounding box center [331, 236] width 248 height 24
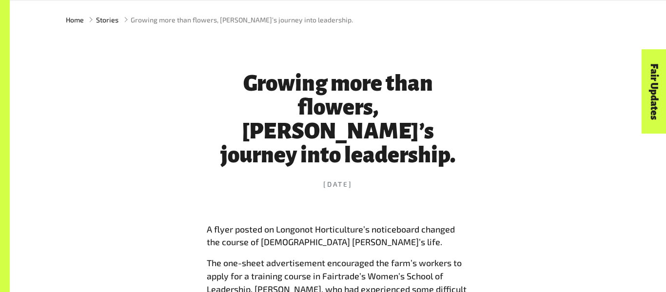
click at [208, 224] on span "A flyer posted on Longonot Horticulture’s noticeboard changed the course of 27-…" at bounding box center [331, 236] width 248 height 24
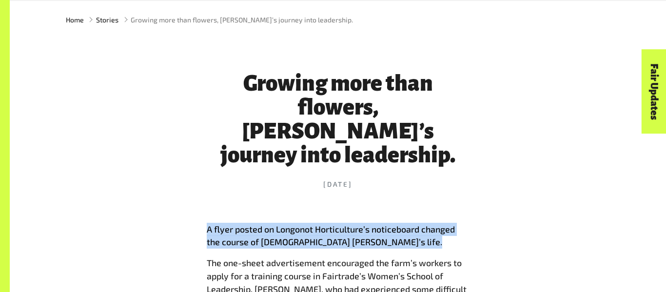
click at [208, 224] on span "A flyer posted on Longonot Horticulture’s noticeboard changed the course of 27-…" at bounding box center [331, 236] width 248 height 24
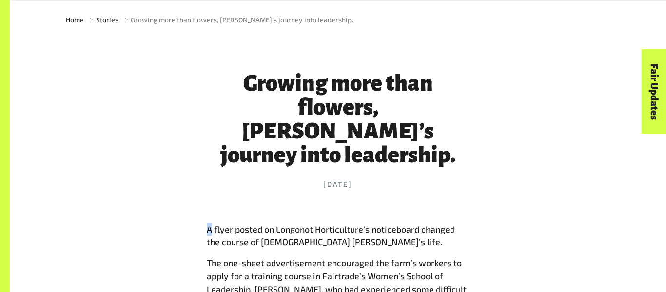
click at [208, 224] on span "A flyer posted on Longonot Horticulture’s noticeboard changed the course of 27-…" at bounding box center [331, 236] width 248 height 24
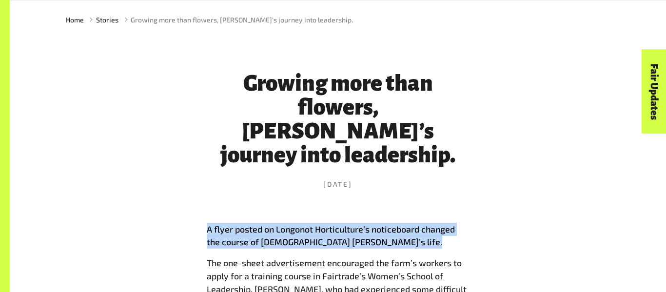
click at [208, 224] on span "A flyer posted on Longonot Horticulture’s noticeboard changed the course of 27-…" at bounding box center [331, 236] width 248 height 24
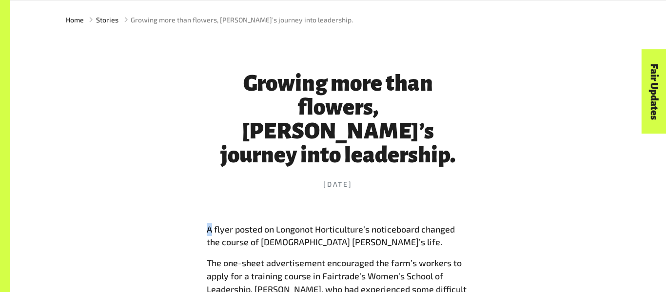
click at [208, 224] on span "A flyer posted on Longonot Horticulture’s noticeboard changed the course of 27-…" at bounding box center [331, 236] width 248 height 24
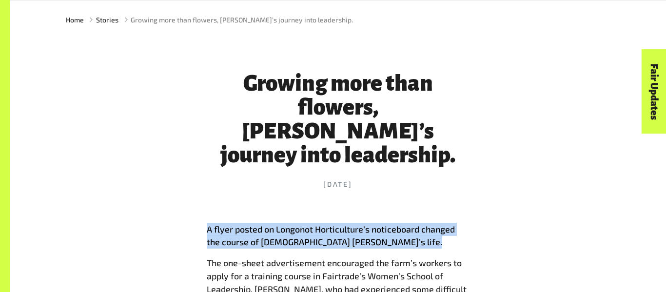
click at [208, 224] on span "A flyer posted on Longonot Horticulture’s noticeboard changed the course of 27-…" at bounding box center [331, 236] width 248 height 24
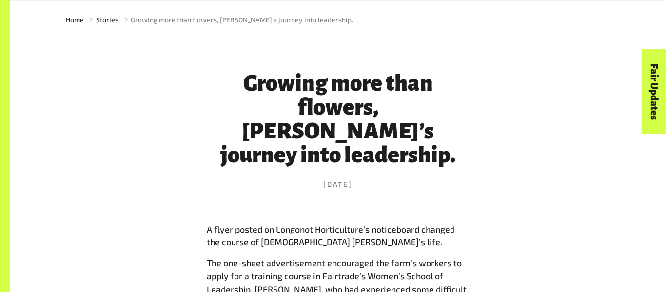
click at [208, 224] on span "A flyer posted on Longonot Horticulture’s noticeboard changed the course of 27-…" at bounding box center [331, 236] width 248 height 24
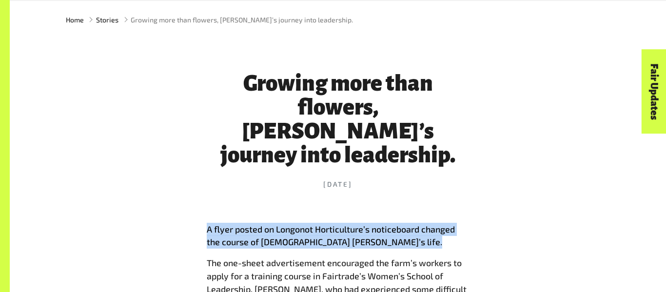
click at [208, 224] on span "A flyer posted on Longonot Horticulture’s noticeboard changed the course of 27-…" at bounding box center [331, 236] width 248 height 24
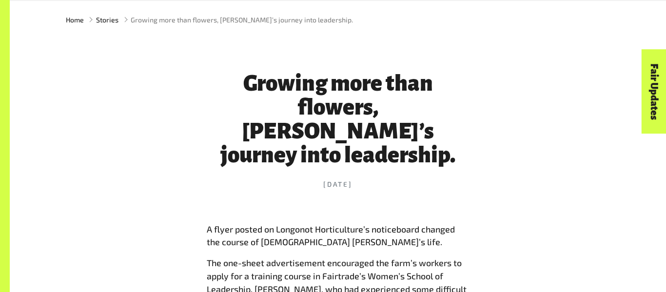
click at [208, 224] on span "A flyer posted on Longonot Horticulture’s noticeboard changed the course of 27-…" at bounding box center [331, 236] width 248 height 24
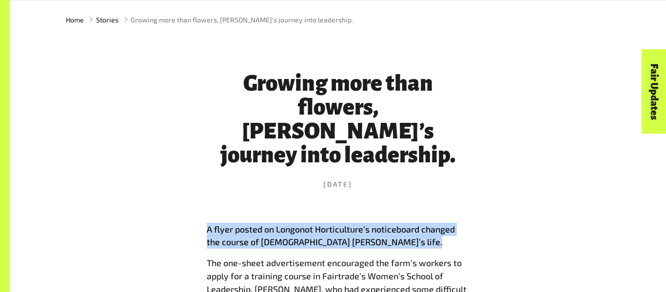
click at [208, 224] on span "A flyer posted on Longonot Horticulture’s noticeboard changed the course of 27-…" at bounding box center [331, 236] width 248 height 24
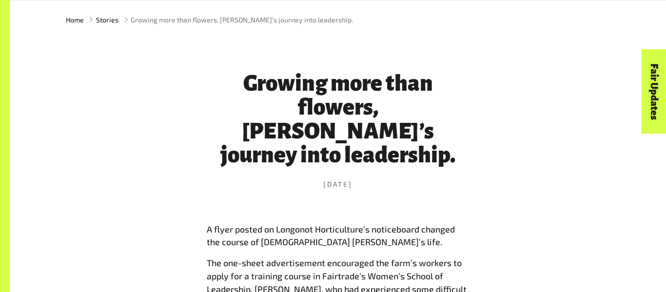
click at [208, 224] on span "A flyer posted on Longonot Horticulture’s noticeboard changed the course of 27-…" at bounding box center [331, 236] width 248 height 24
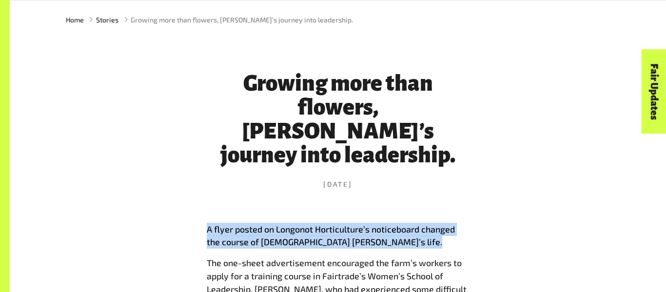
click at [208, 224] on span "A flyer posted on Longonot Horticulture’s noticeboard changed the course of 27-…" at bounding box center [331, 236] width 248 height 24
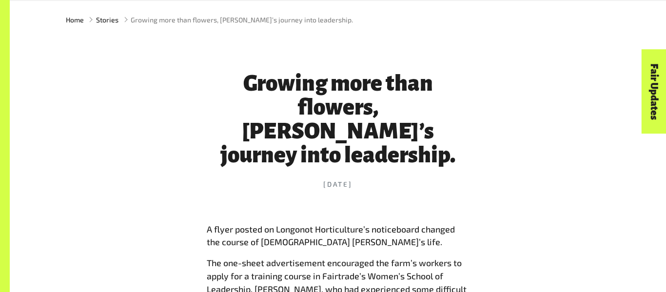
click at [208, 224] on span "A flyer posted on Longonot Horticulture’s noticeboard changed the course of 27-…" at bounding box center [331, 236] width 248 height 24
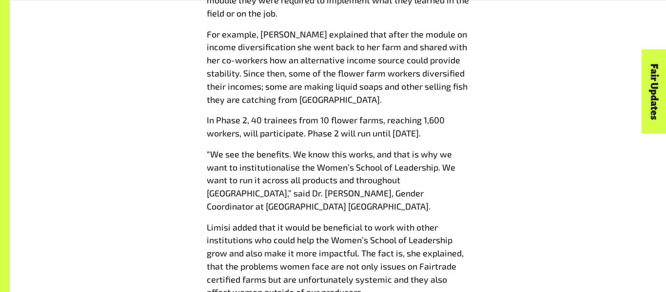
scroll to position [1207, 0]
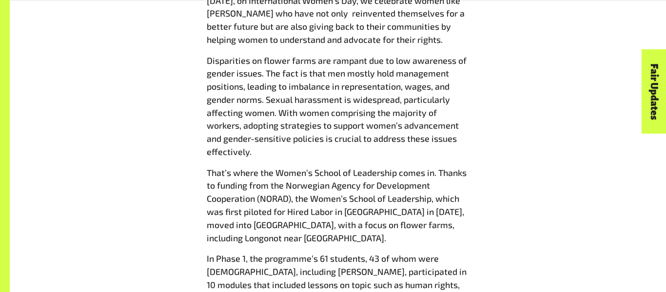
scroll to position [881, 0]
